Goal: Task Accomplishment & Management: Use online tool/utility

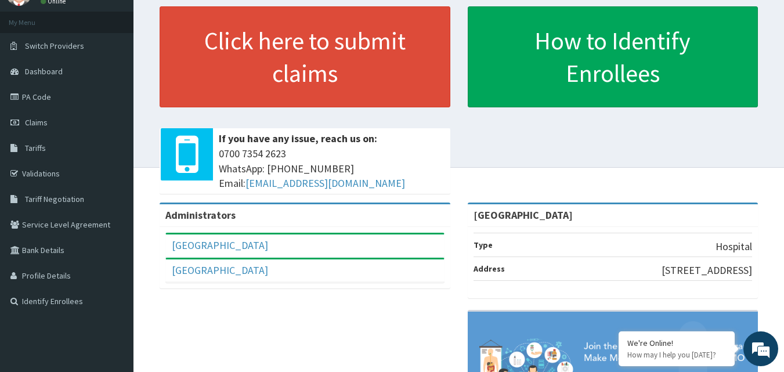
scroll to position [58, 0]
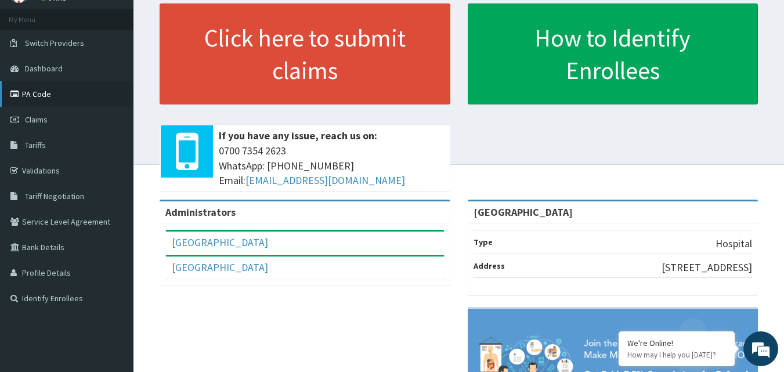
click at [31, 98] on link "PA Code" at bounding box center [66, 94] width 133 height 26
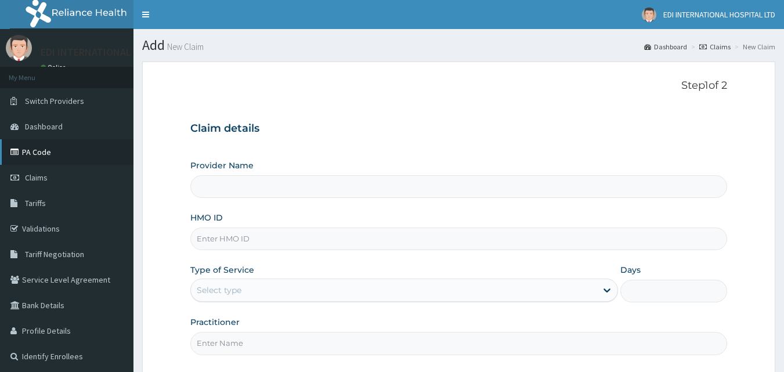
click at [38, 146] on link "PA Code" at bounding box center [66, 152] width 133 height 26
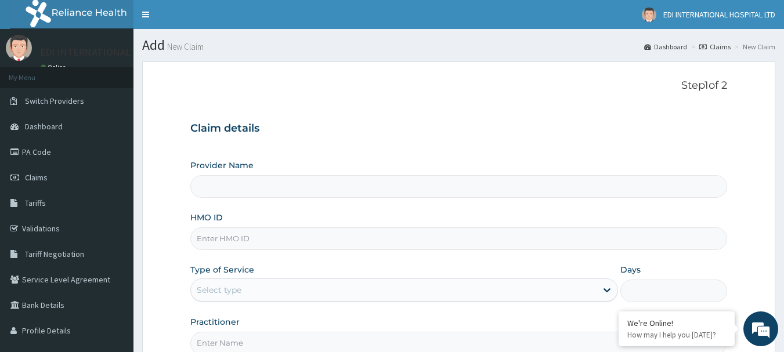
type input "[GEOGRAPHIC_DATA]"
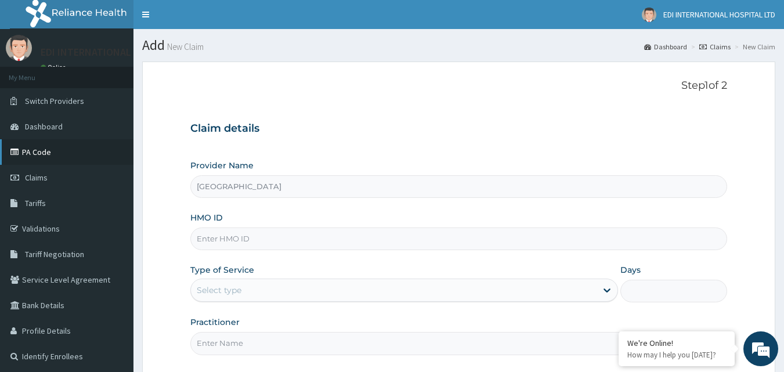
click at [43, 156] on link "PA Code" at bounding box center [66, 152] width 133 height 26
